Goal: Information Seeking & Learning: Find specific fact

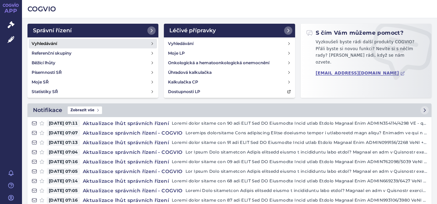
click at [84, 44] on link "Vyhledávání" at bounding box center [93, 44] width 128 height 10
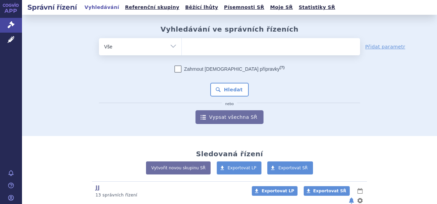
click at [217, 51] on ul at bounding box center [271, 45] width 178 height 14
click at [182, 51] on select at bounding box center [182, 46] width 0 height 17
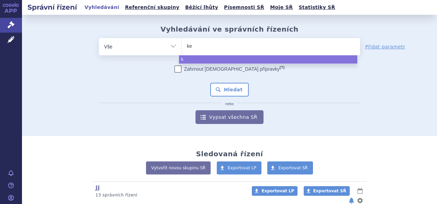
type input "kes"
type input "kesim"
type input "[MEDICAL_DATA]"
select select "[MEDICAL_DATA]"
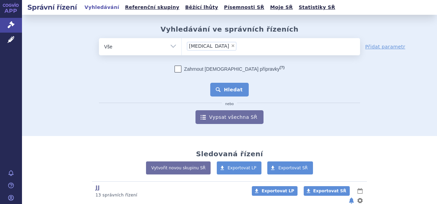
click at [224, 85] on button "Hledat" at bounding box center [229, 90] width 39 height 14
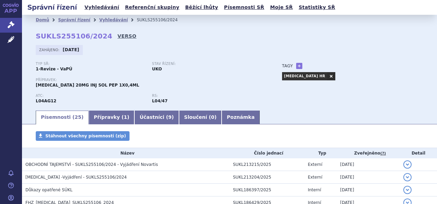
click at [118, 38] on link "VERSO" at bounding box center [127, 36] width 19 height 7
